Goal: Task Accomplishment & Management: Use online tool/utility

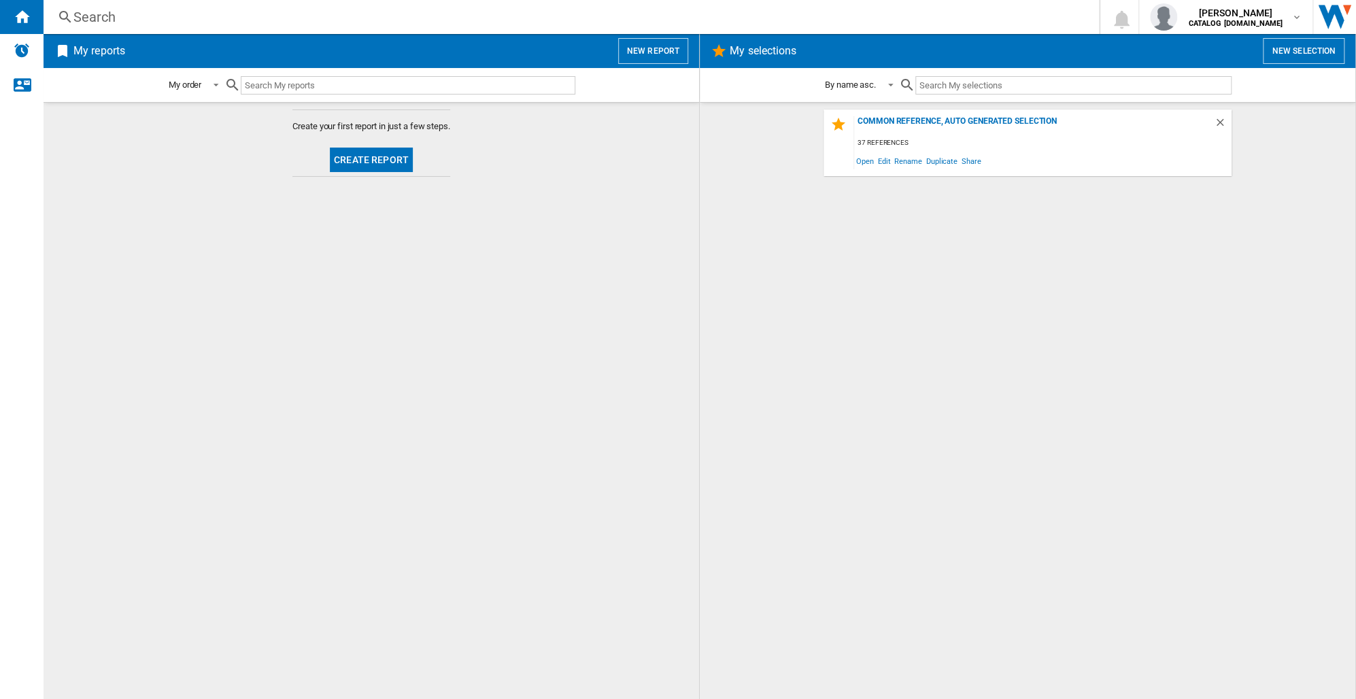
click at [380, 156] on button "Create report" at bounding box center [371, 160] width 83 height 24
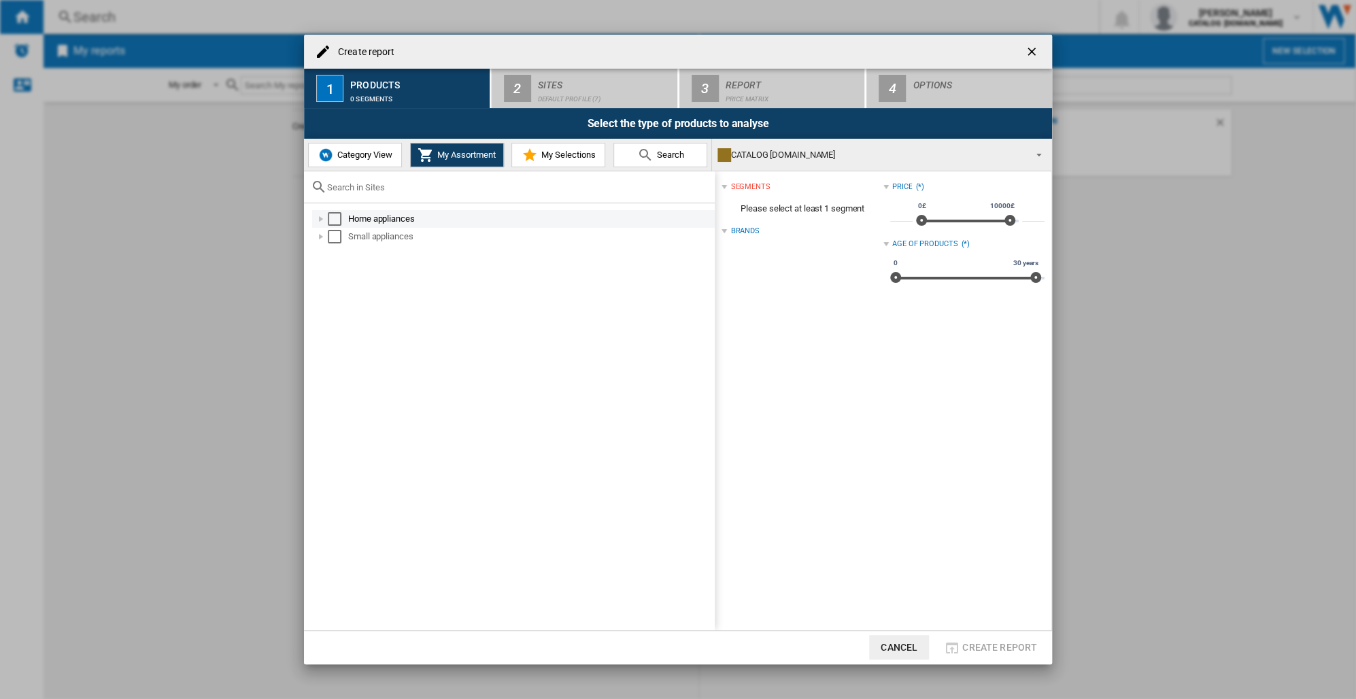
click at [319, 220] on div at bounding box center [321, 219] width 14 height 14
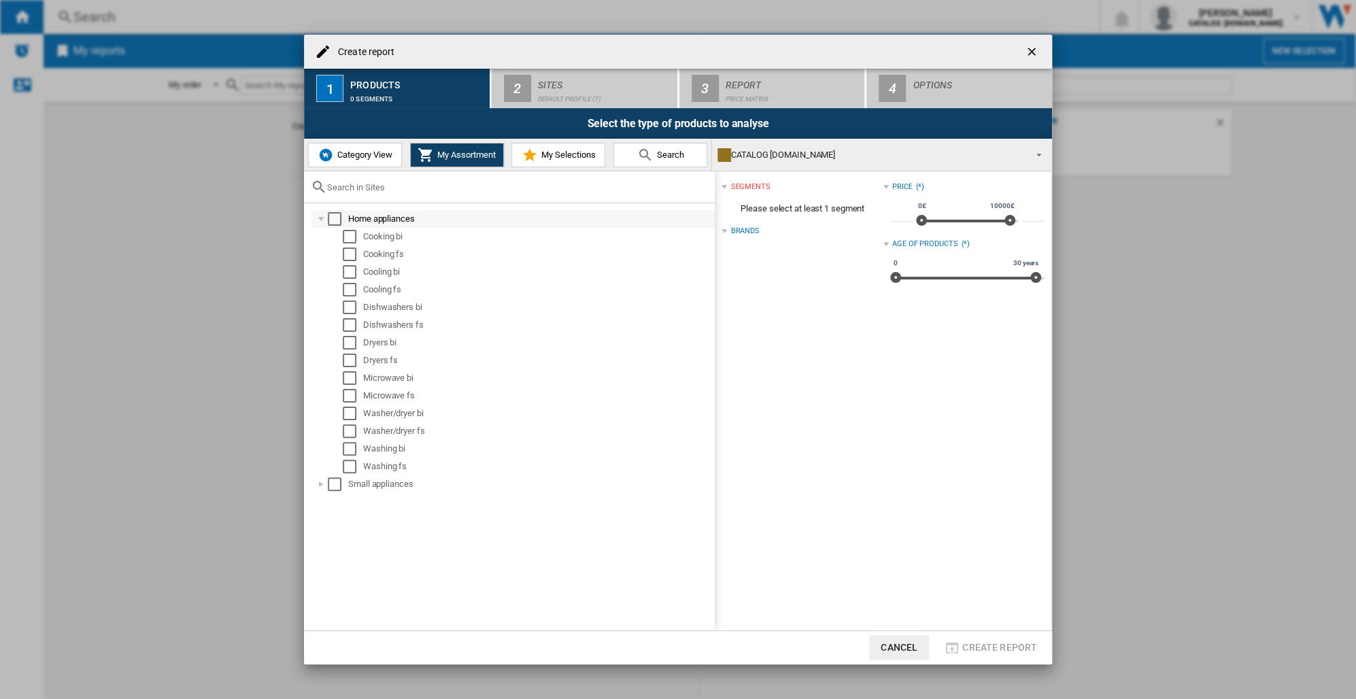
click at [335, 218] on div "Select" at bounding box center [335, 219] width 14 height 14
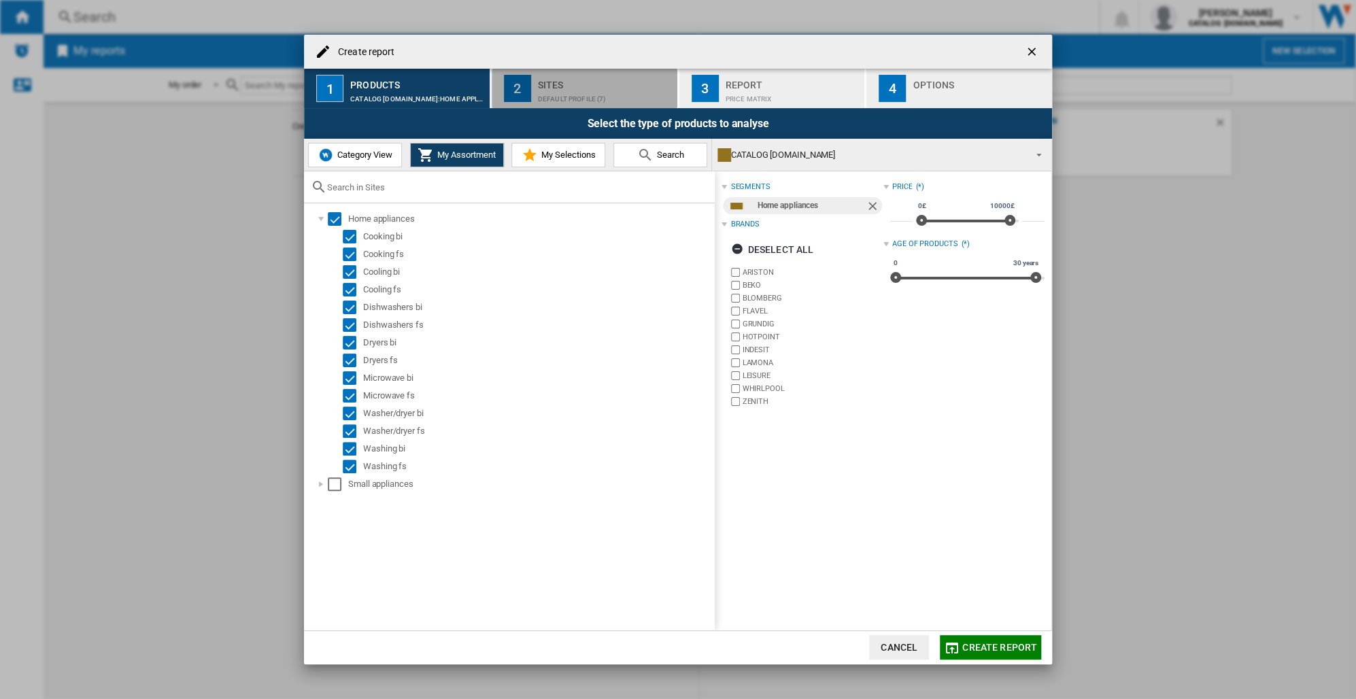
click at [550, 97] on div "Default profile (7)" at bounding box center [605, 95] width 134 height 14
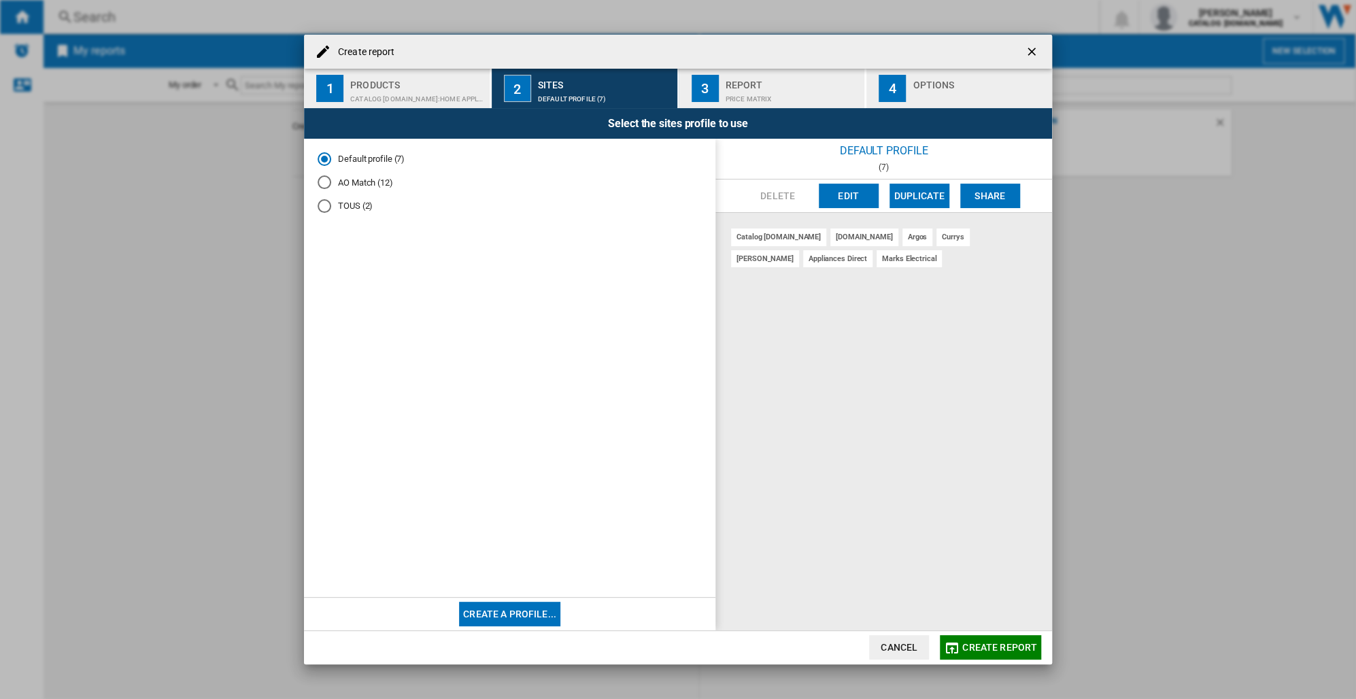
click at [978, 645] on span "Create report" at bounding box center [1000, 647] width 75 height 11
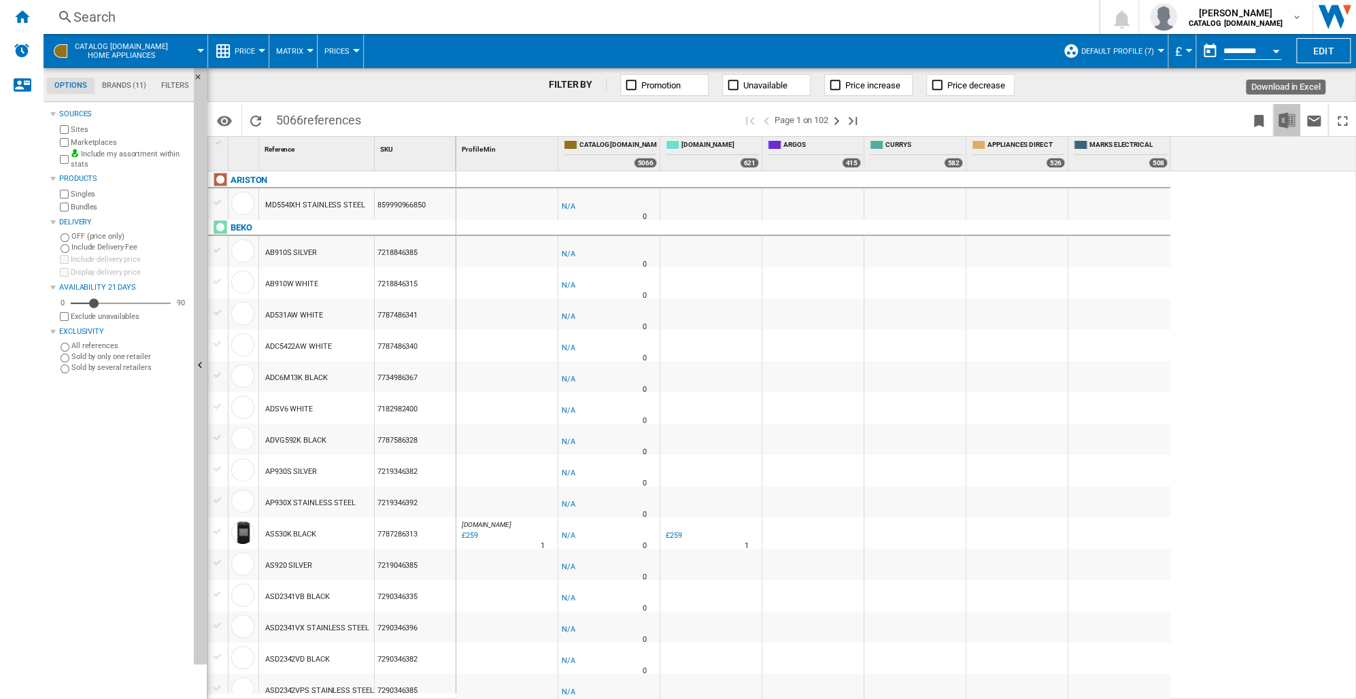
click at [1293, 120] on img "Download in Excel" at bounding box center [1287, 120] width 16 height 16
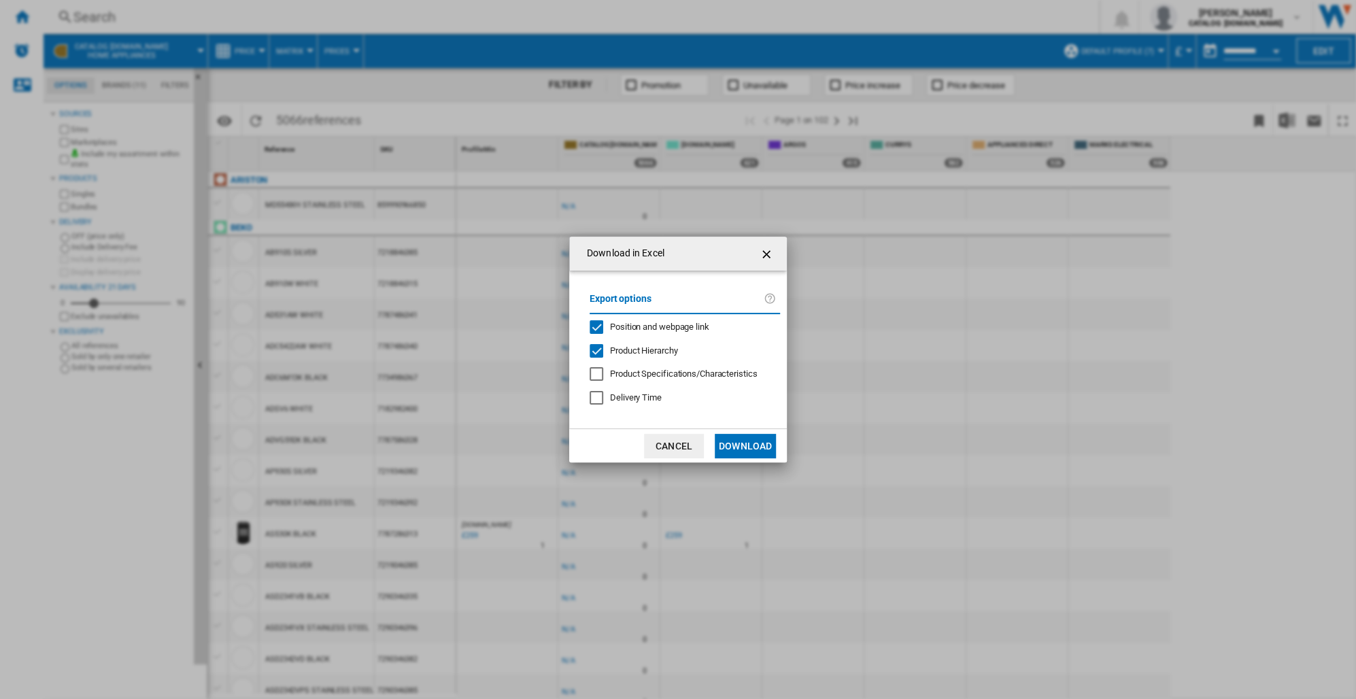
click at [741, 441] on button "Download" at bounding box center [745, 446] width 61 height 24
